Goal: Find specific page/section: Find specific page/section

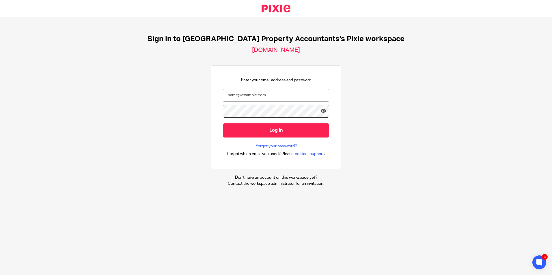
type input "[EMAIL_ADDRESS][DOMAIN_NAME]"
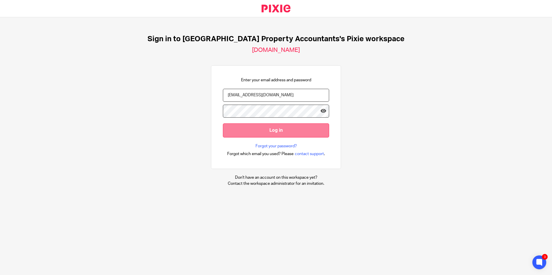
drag, startPoint x: 265, startPoint y: 134, endPoint x: 273, endPoint y: 134, distance: 7.2
click at [265, 134] on input "Log in" at bounding box center [276, 130] width 106 height 14
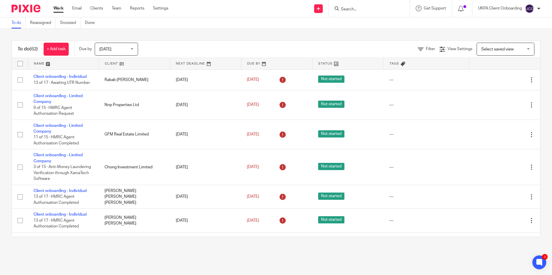
click at [361, 11] on input "Search" at bounding box center [366, 9] width 52 height 5
paste input "cyril.molitor@outlook.com"
type input "cyril.molitor@outlook.com"
click at [398, 8] on button "reset" at bounding box center [399, 8] width 6 height 6
click at [365, 6] on form at bounding box center [370, 8] width 61 height 7
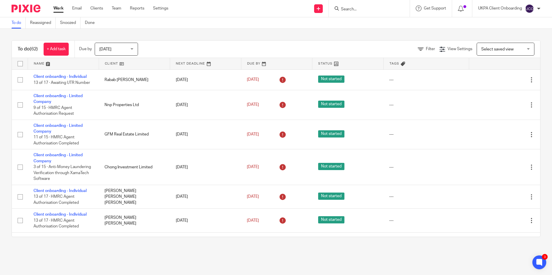
click at [365, 9] on input "Search" at bounding box center [366, 9] width 52 height 5
paste input "[EMAIL_ADDRESS][DOMAIN_NAME]"
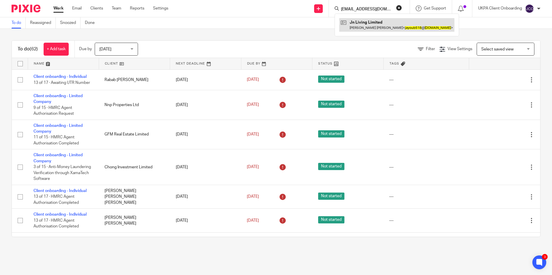
type input "[EMAIL_ADDRESS][DOMAIN_NAME]"
drag, startPoint x: 371, startPoint y: 26, endPoint x: 378, endPoint y: 27, distance: 7.0
click at [371, 26] on link at bounding box center [396, 24] width 115 height 13
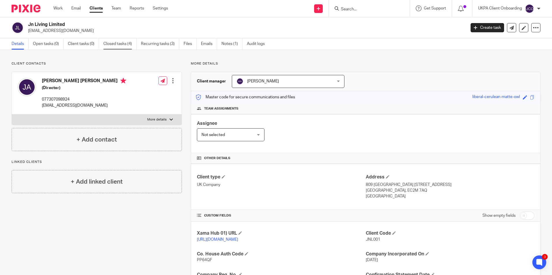
click at [132, 46] on link "Closed tasks (4)" at bounding box center [119, 43] width 33 height 11
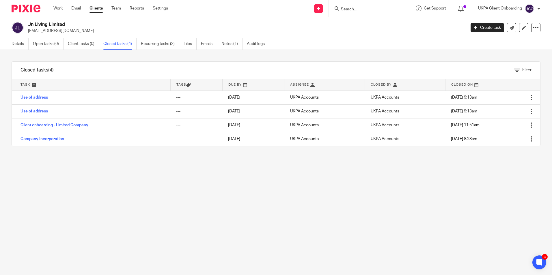
click at [379, 7] on input "Search" at bounding box center [366, 9] width 52 height 5
drag, startPoint x: 364, startPoint y: 9, endPoint x: 330, endPoint y: 8, distance: 33.8
click at [330, 8] on div "token Token house Property Management Ltd [PERSON_NAME] -[PERSON_NAME] [PERSON_…" at bounding box center [369, 8] width 81 height 17
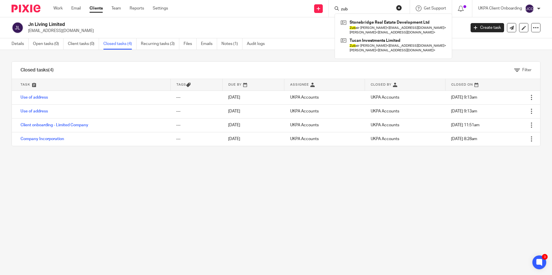
type input "zub"
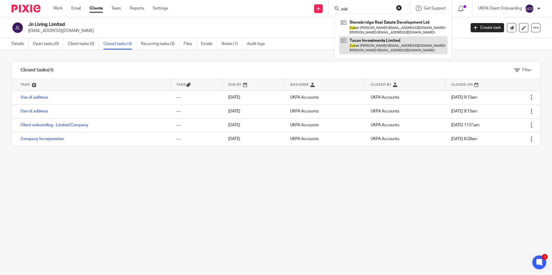
click at [371, 46] on link at bounding box center [393, 45] width 108 height 18
